Goal: Task Accomplishment & Management: Use online tool/utility

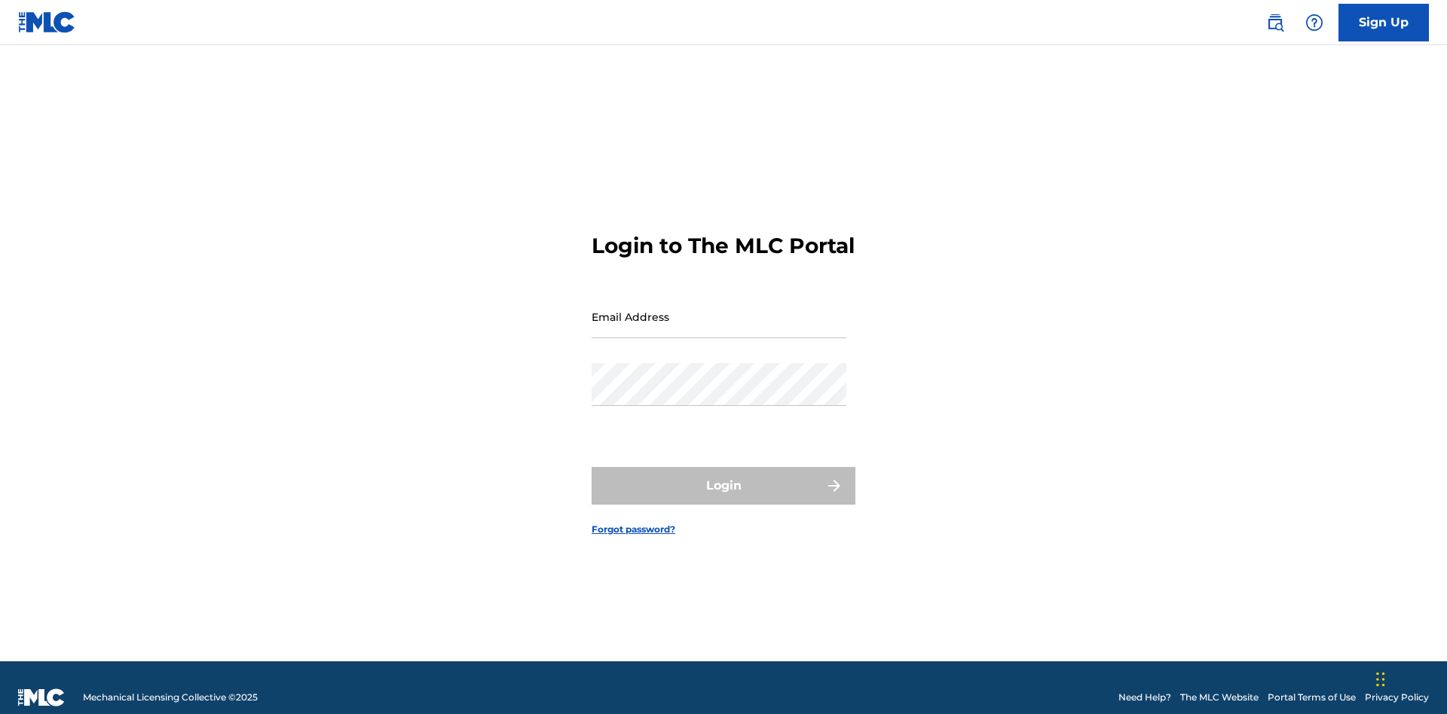
scroll to position [20, 0]
click at [719, 310] on input "Email Address" at bounding box center [719, 316] width 255 height 43
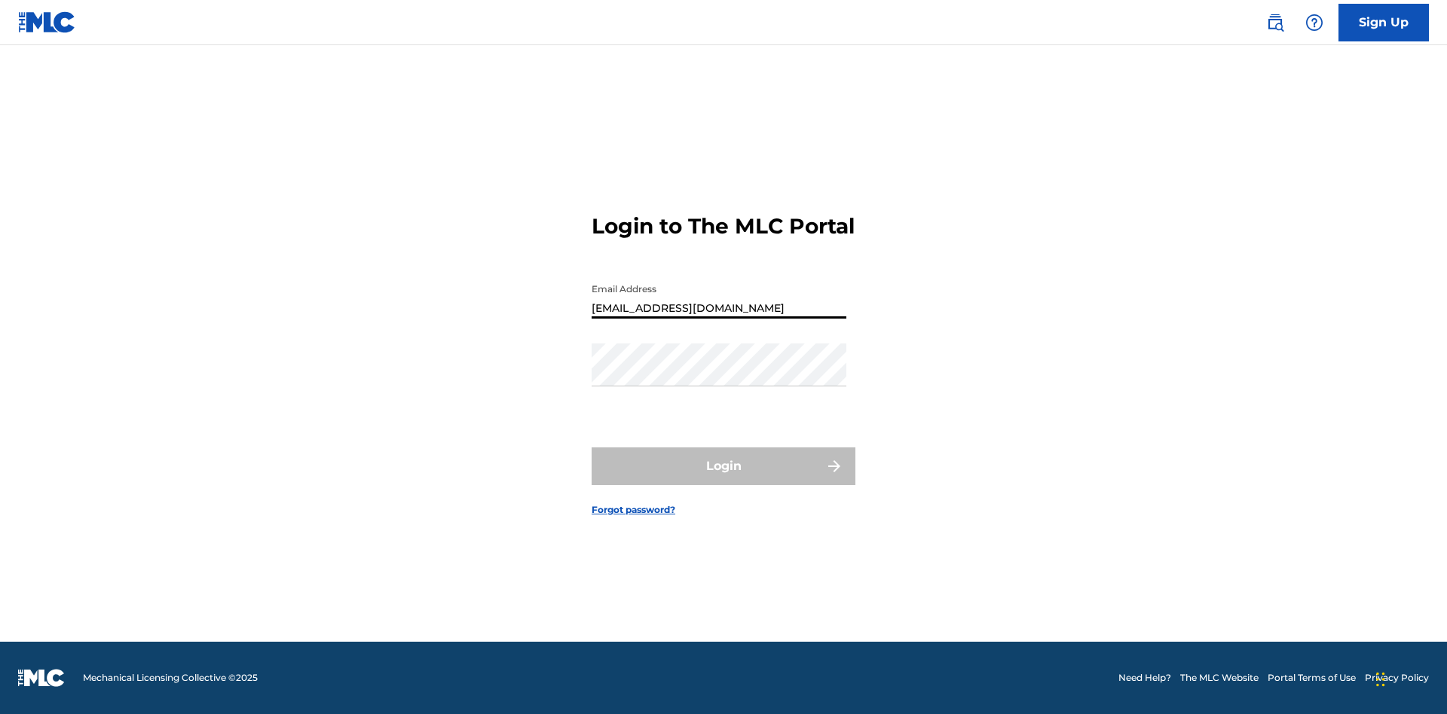
type input "Duke.McTesterson@gmail.com"
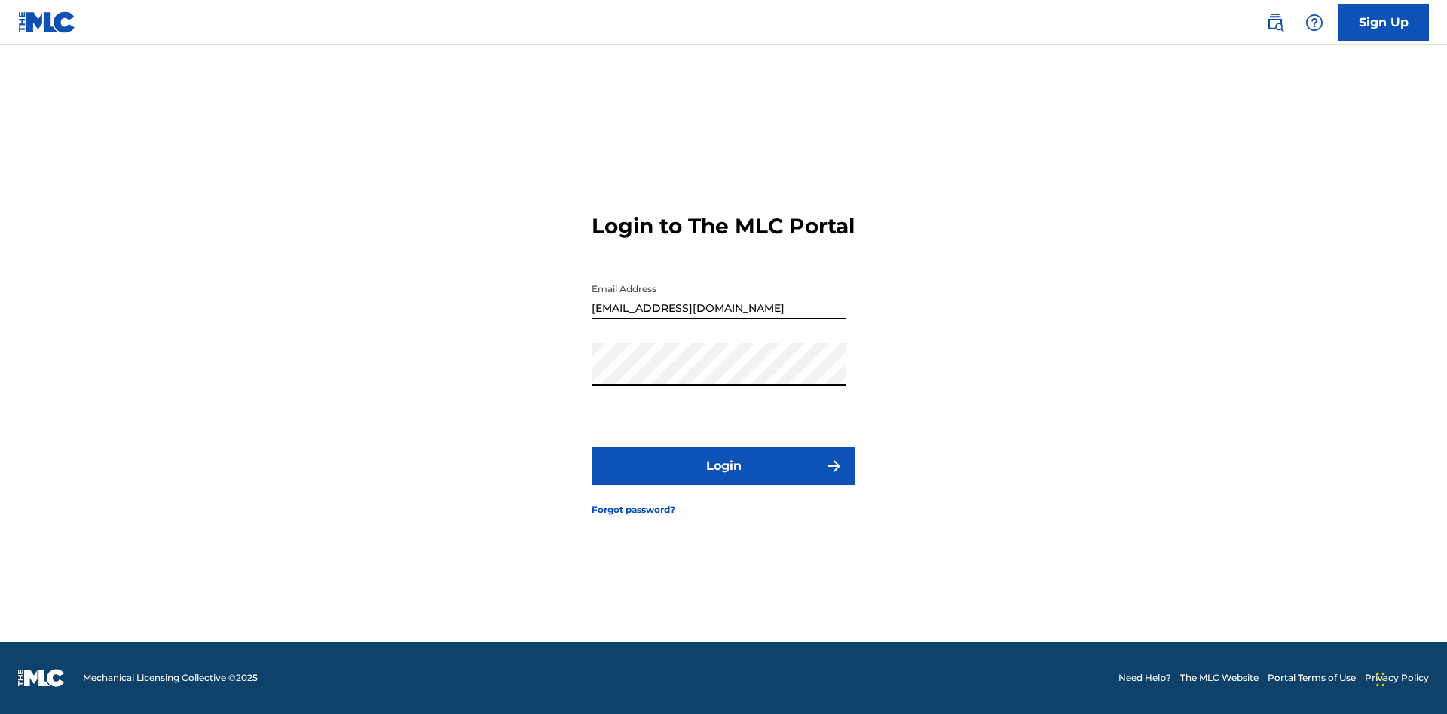
click at [723, 479] on button "Login" at bounding box center [724, 467] width 264 height 38
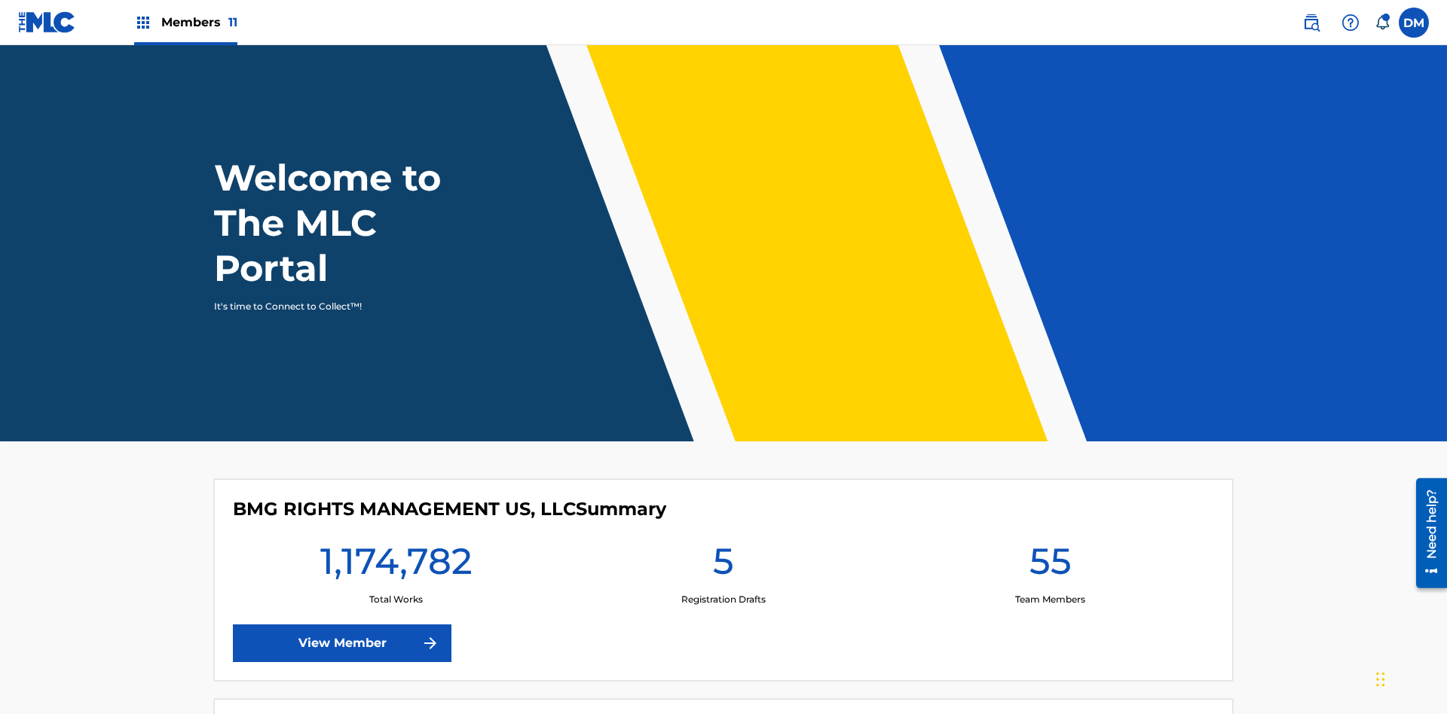
click at [185, 22] on span "Members 11" at bounding box center [199, 22] width 76 height 17
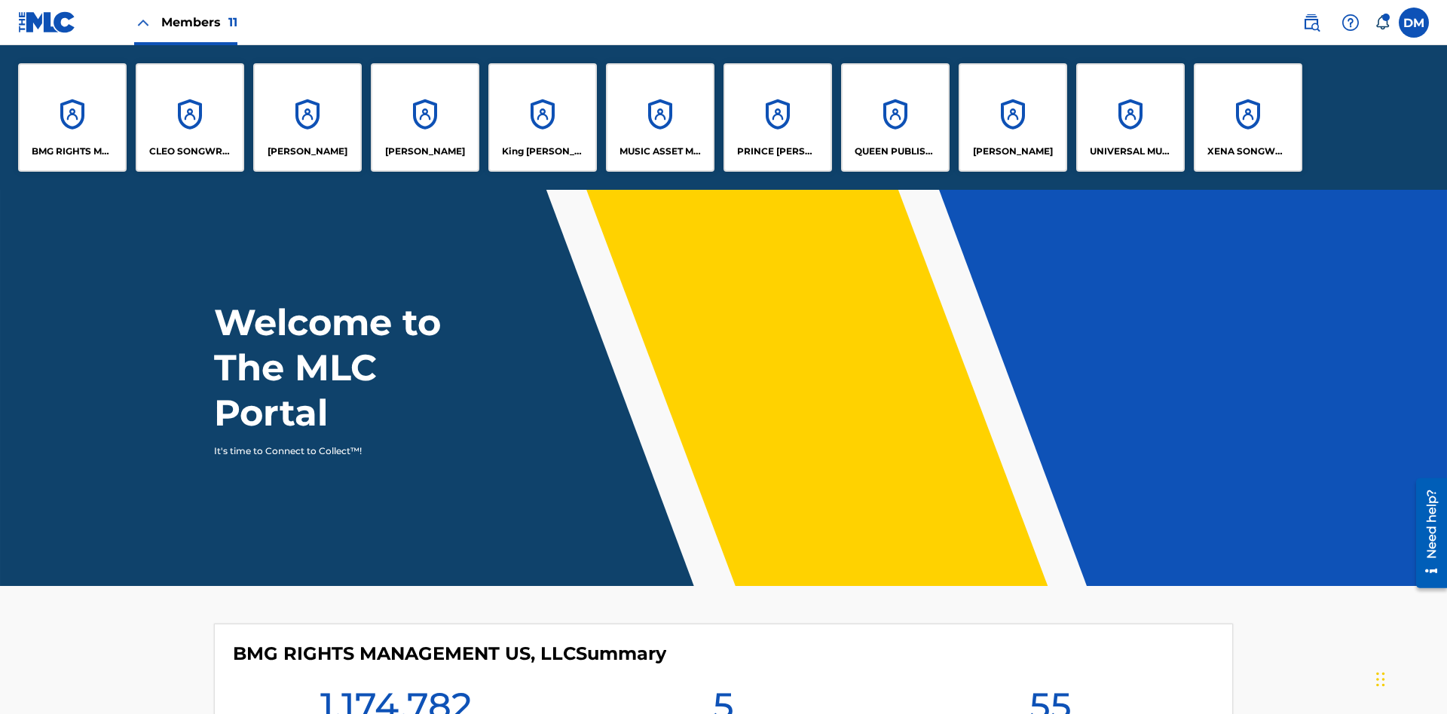
click at [72, 151] on p "BMG RIGHTS MANAGEMENT US, LLC" at bounding box center [73, 152] width 82 height 14
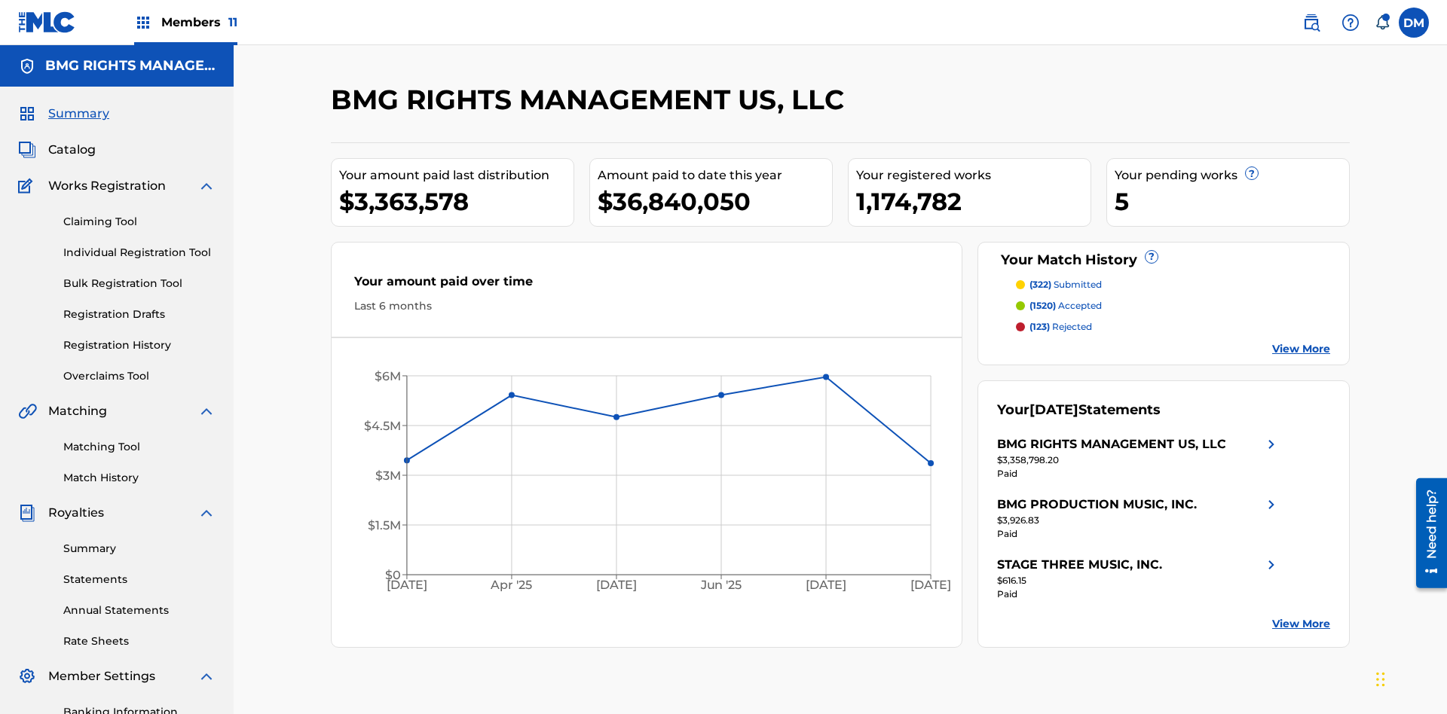
click at [139, 369] on link "Overclaims Tool" at bounding box center [139, 377] width 152 height 16
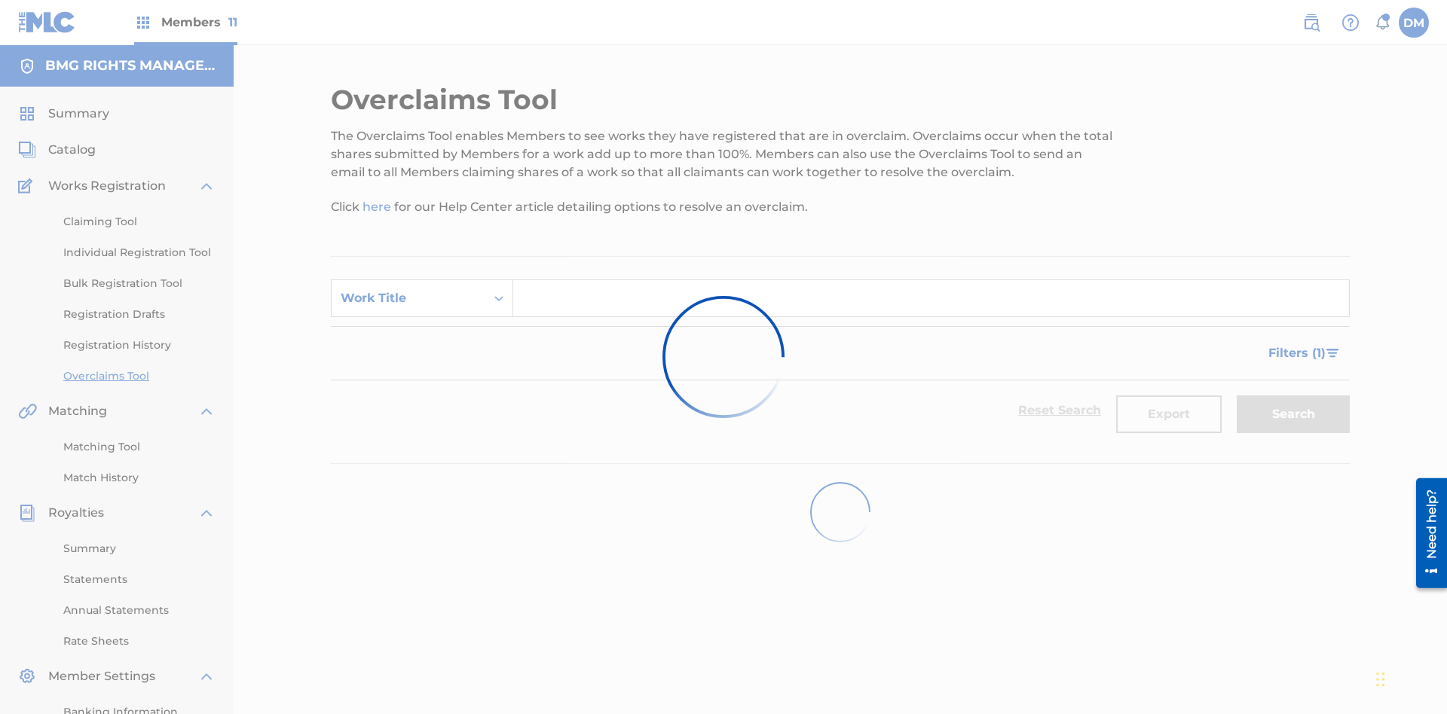
scroll to position [220, 0]
